Goal: Communication & Community: Answer question/provide support

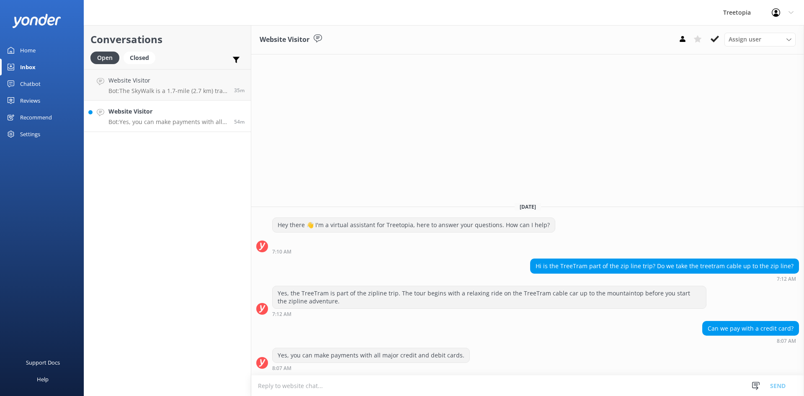
click at [145, 115] on h4 "Website Visitor" at bounding box center [167, 111] width 119 height 9
click at [155, 84] on h4 "Website Visitor" at bounding box center [167, 80] width 119 height 9
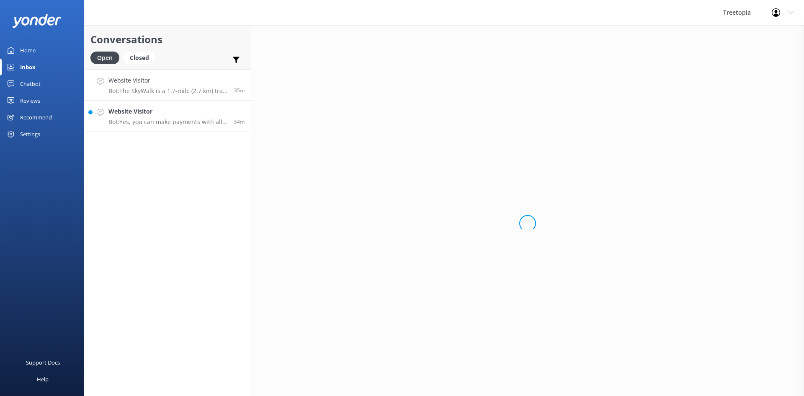
click at [155, 113] on h4 "Website Visitor" at bounding box center [167, 111] width 119 height 9
